Goal: Information Seeking & Learning: Learn about a topic

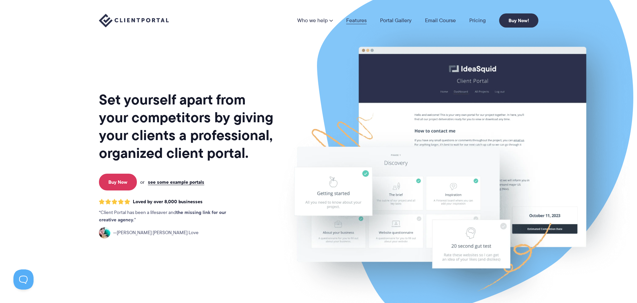
click at [361, 21] on link "Features" at bounding box center [356, 20] width 20 height 5
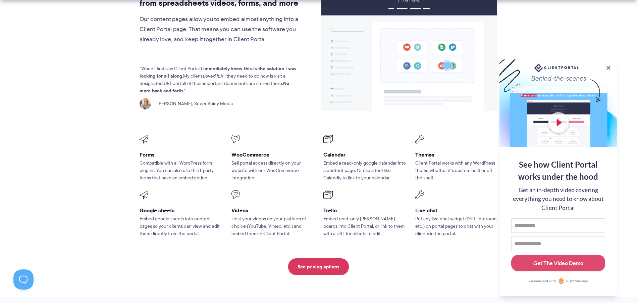
scroll to position [839, 0]
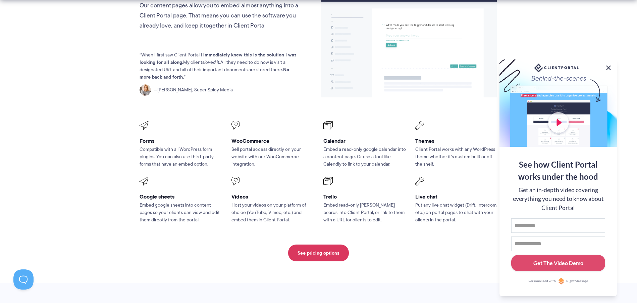
click at [607, 65] on button at bounding box center [608, 68] width 8 height 8
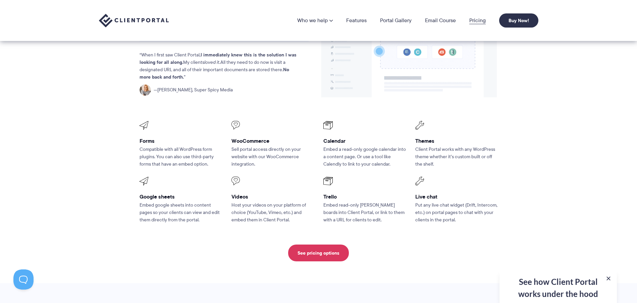
click at [483, 18] on link "Pricing" at bounding box center [477, 20] width 16 height 5
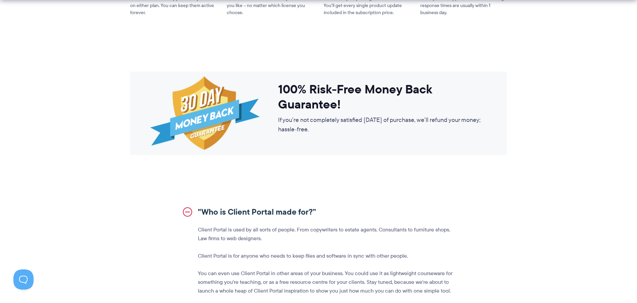
scroll to position [604, 0]
